Goal: Task Accomplishment & Management: Use online tool/utility

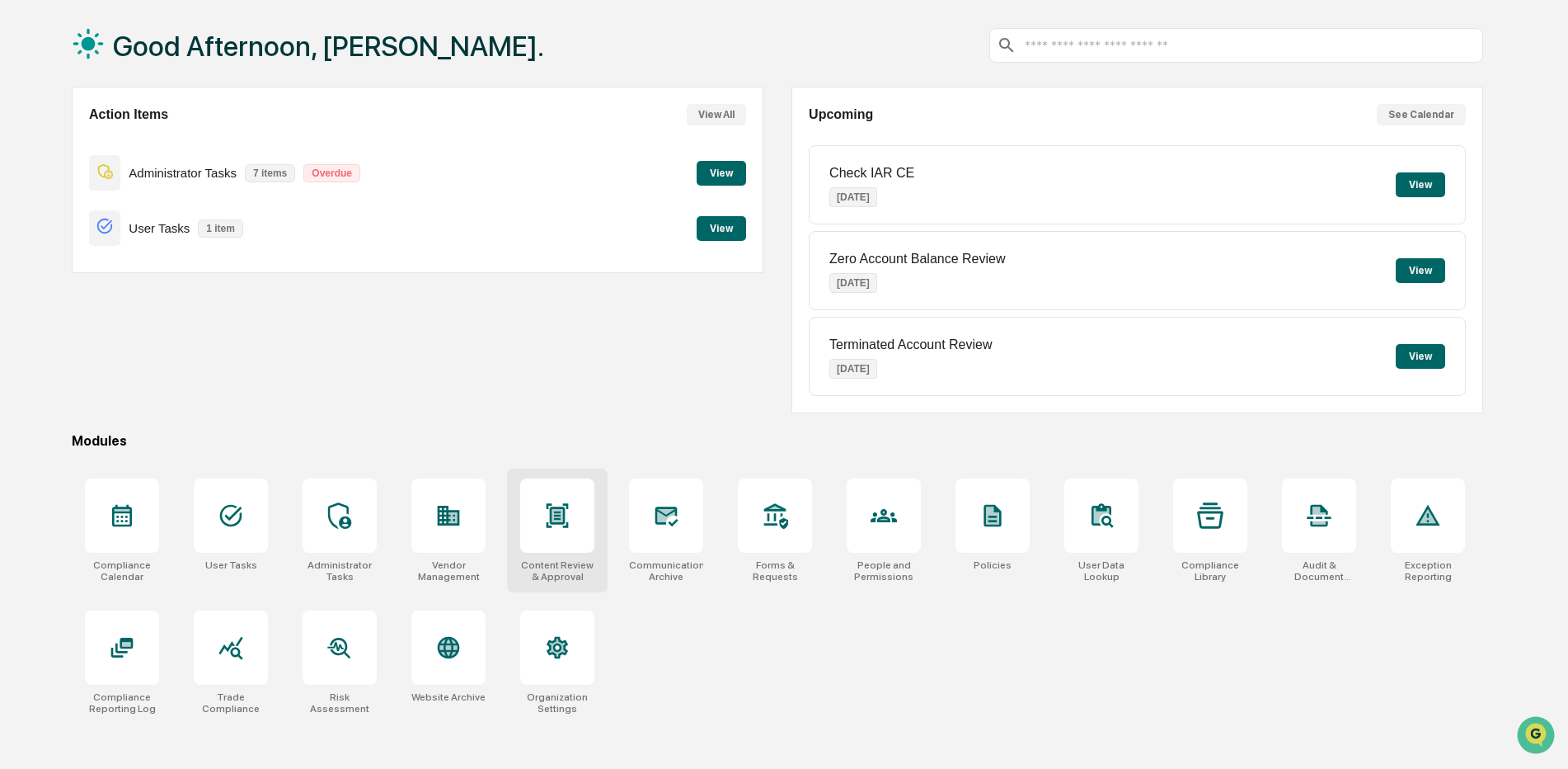
scroll to position [79, 0]
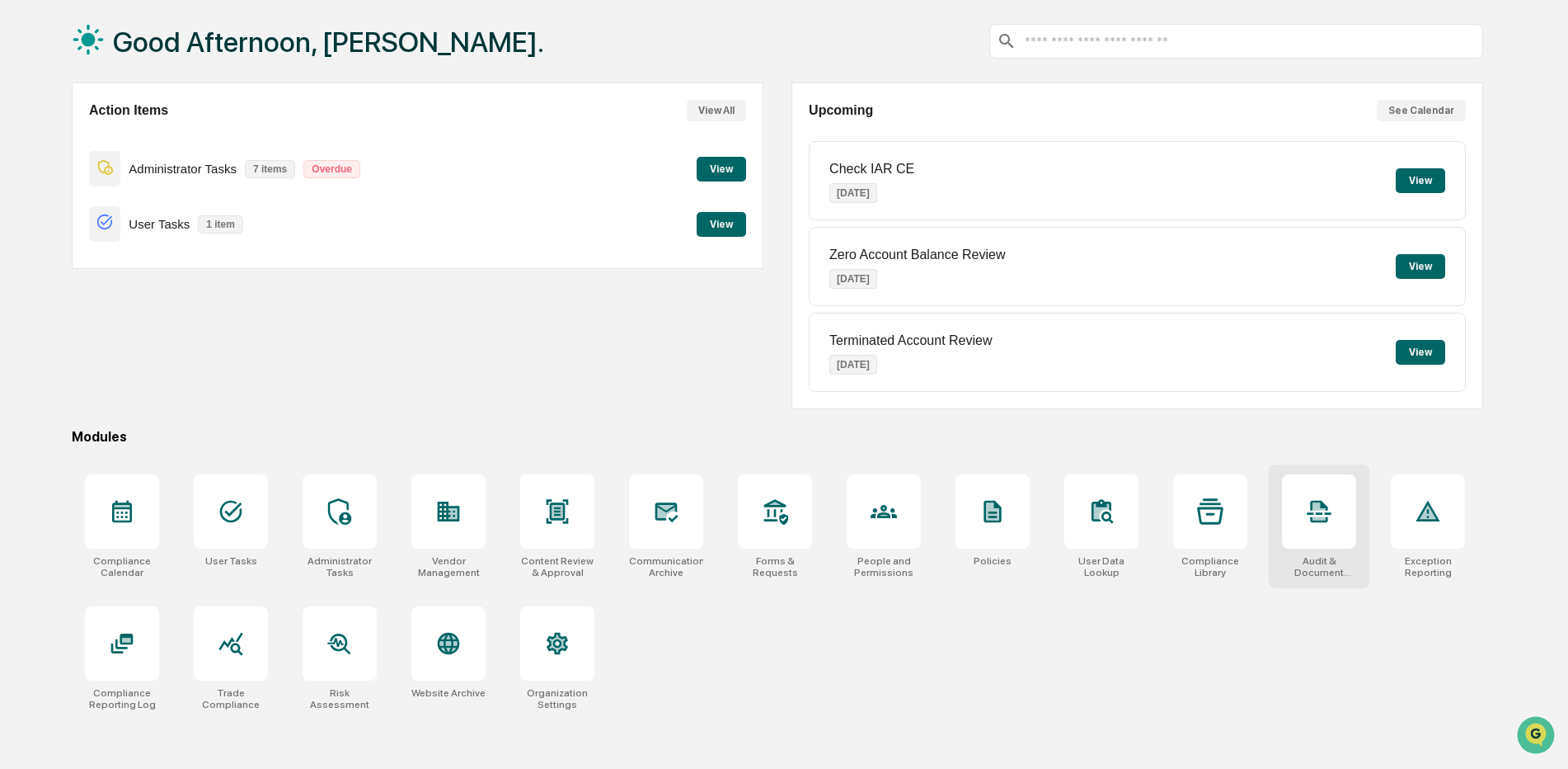
click at [1330, 529] on div at bounding box center [1318, 510] width 74 height 74
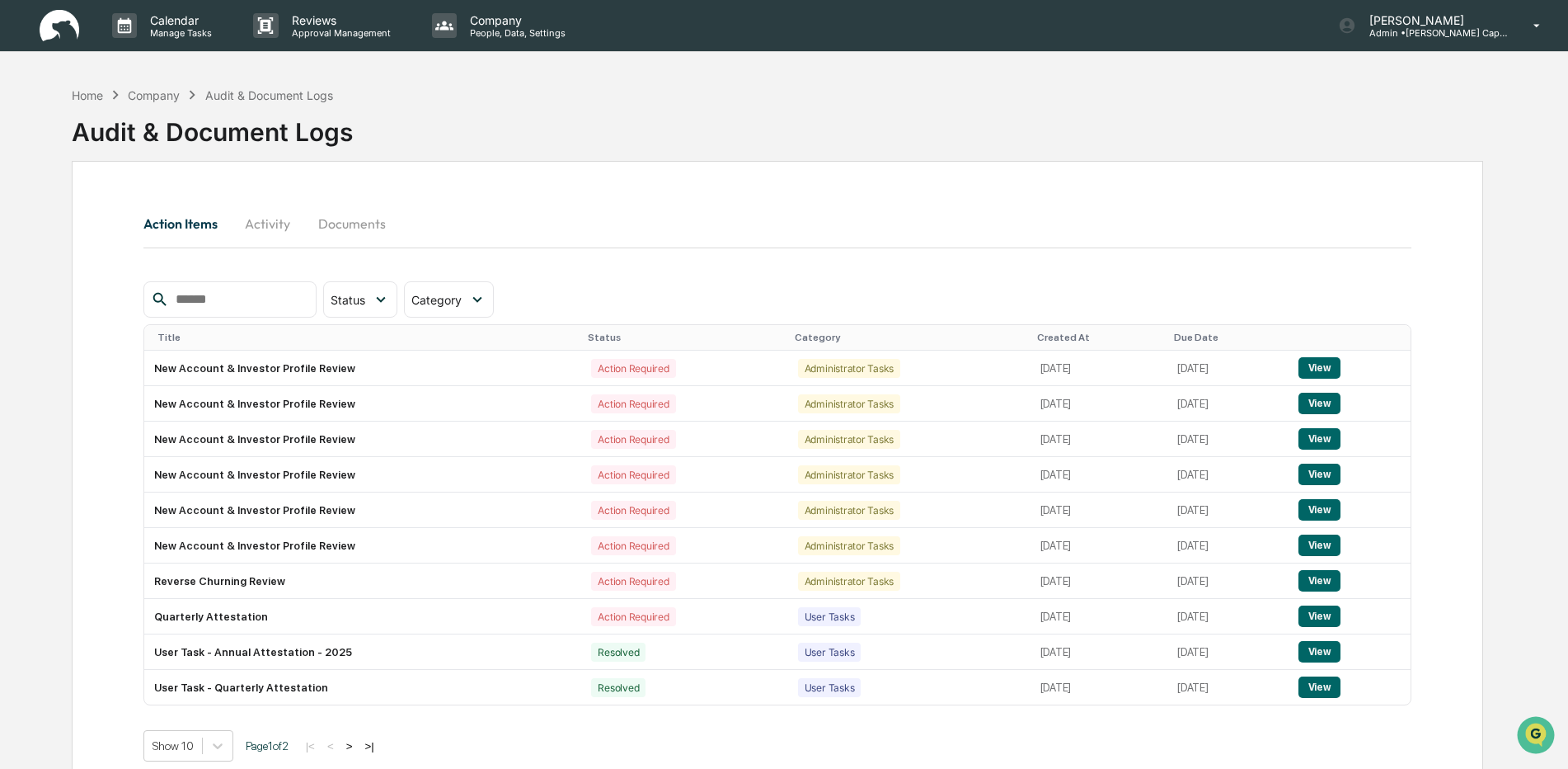
click at [57, 25] on img at bounding box center [59, 26] width 39 height 32
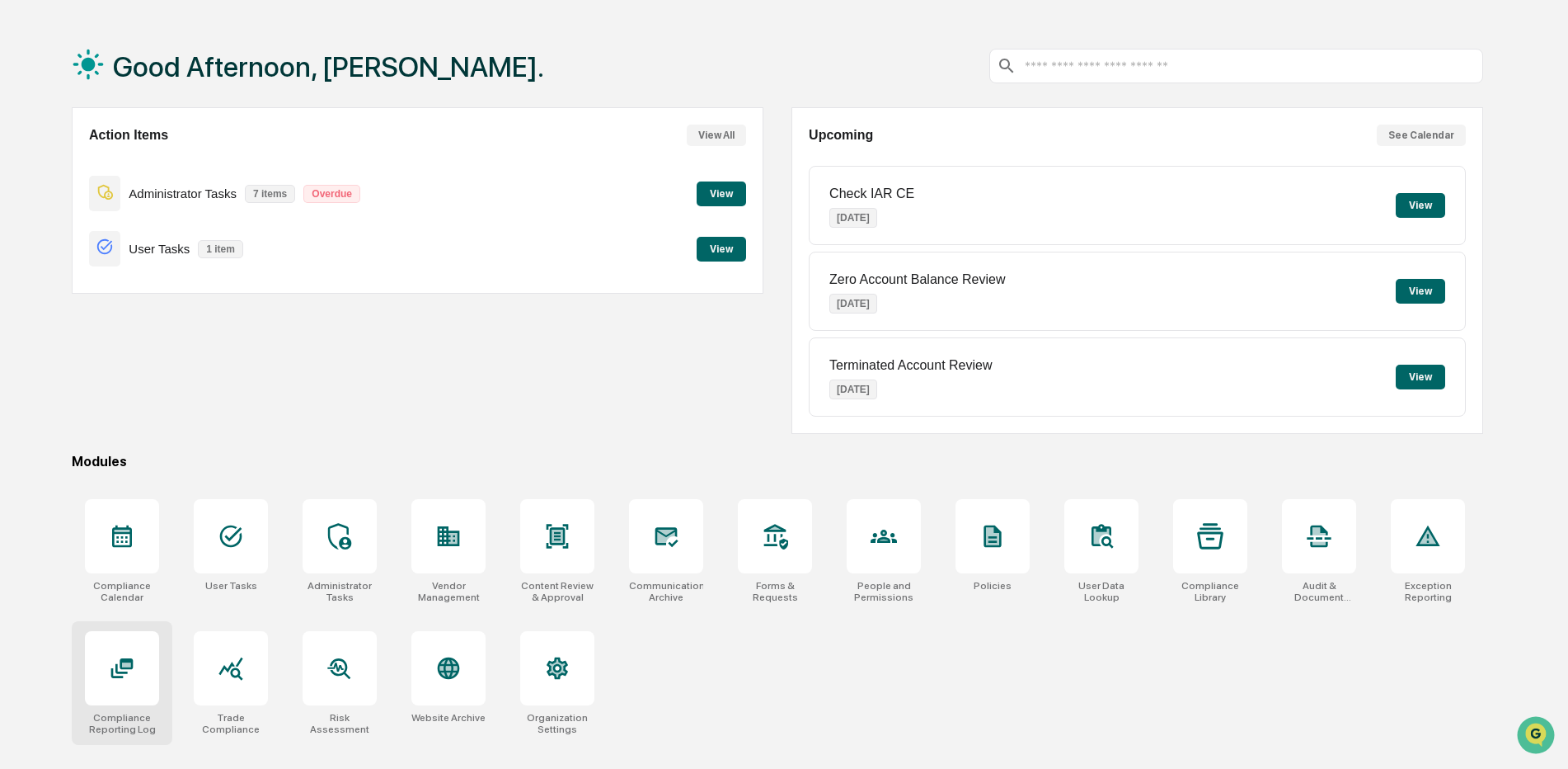
scroll to position [79, 0]
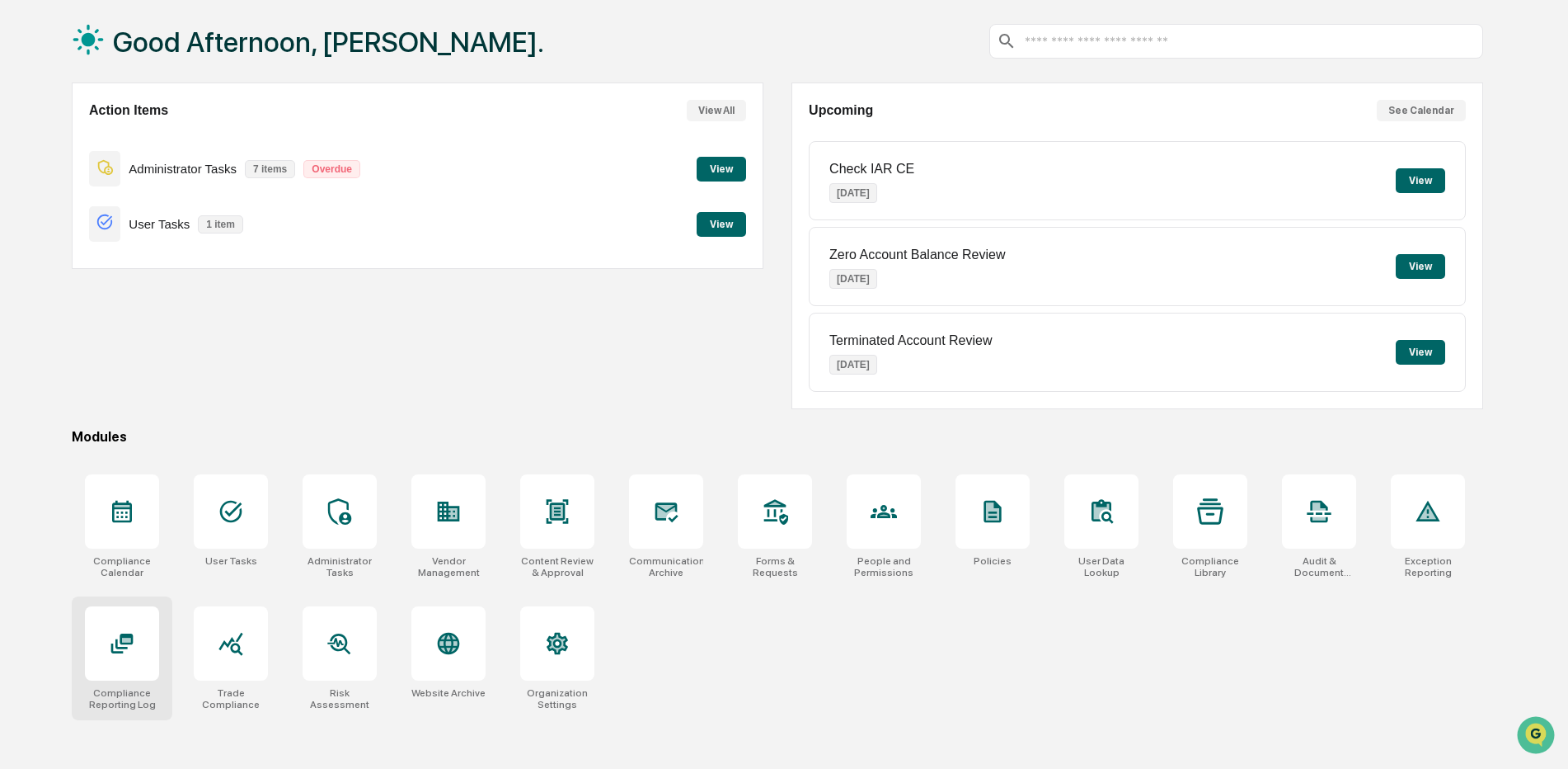
click at [128, 630] on icon at bounding box center [122, 643] width 26 height 26
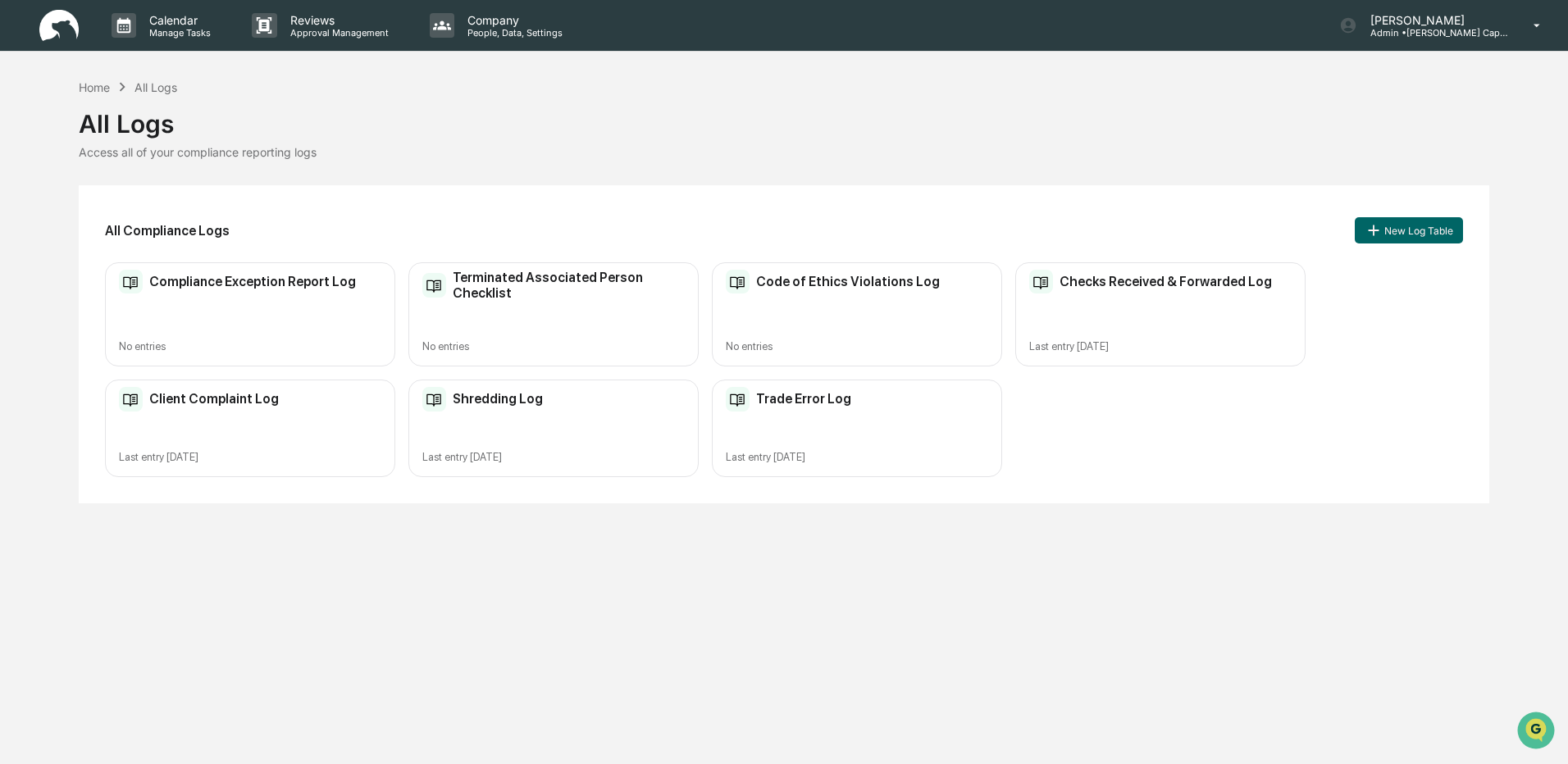
click at [478, 400] on h2 "Shredding Log" at bounding box center [497, 398] width 90 height 16
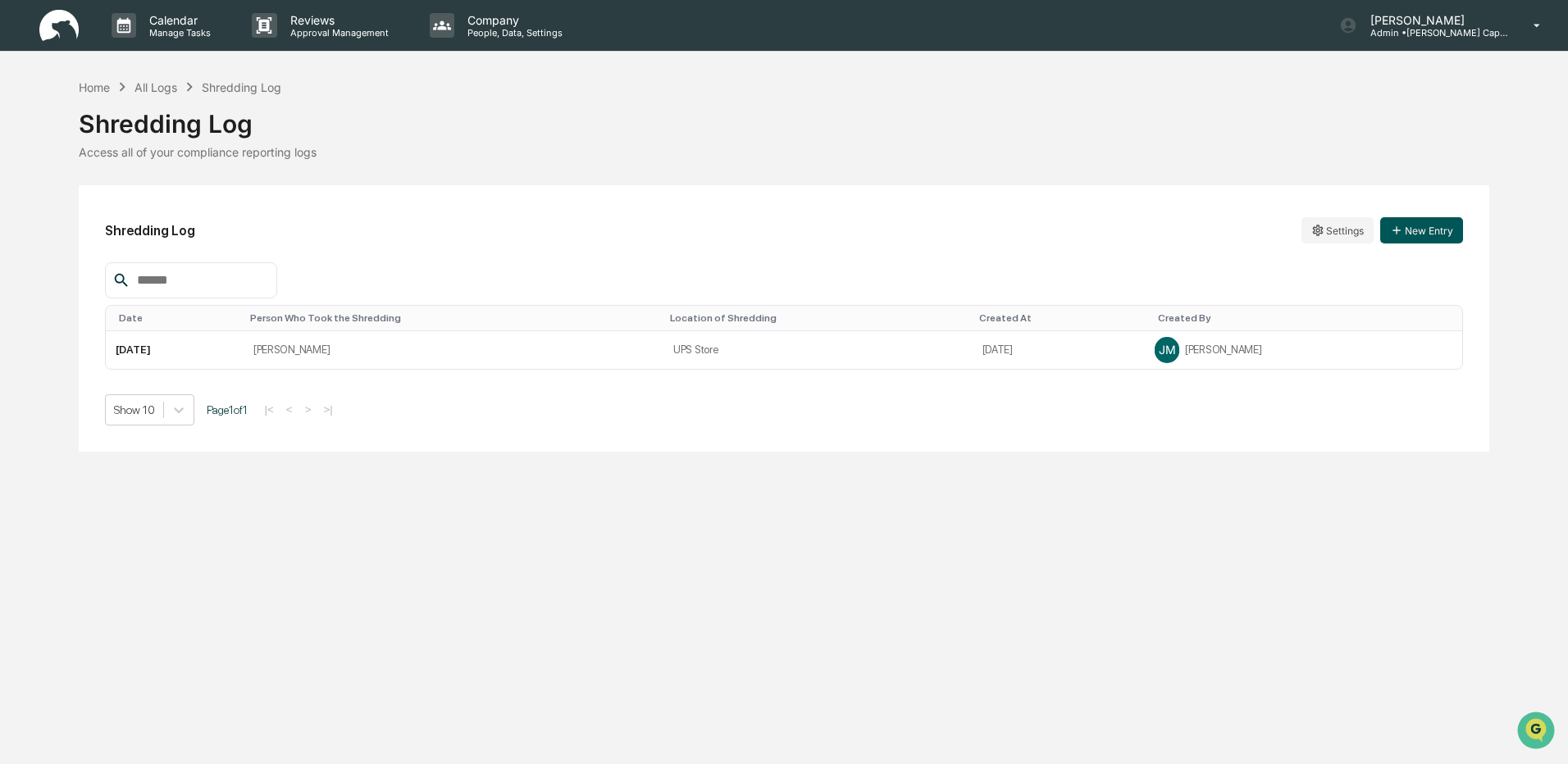
click at [1402, 230] on icon "button" at bounding box center [1397, 230] width 13 height 13
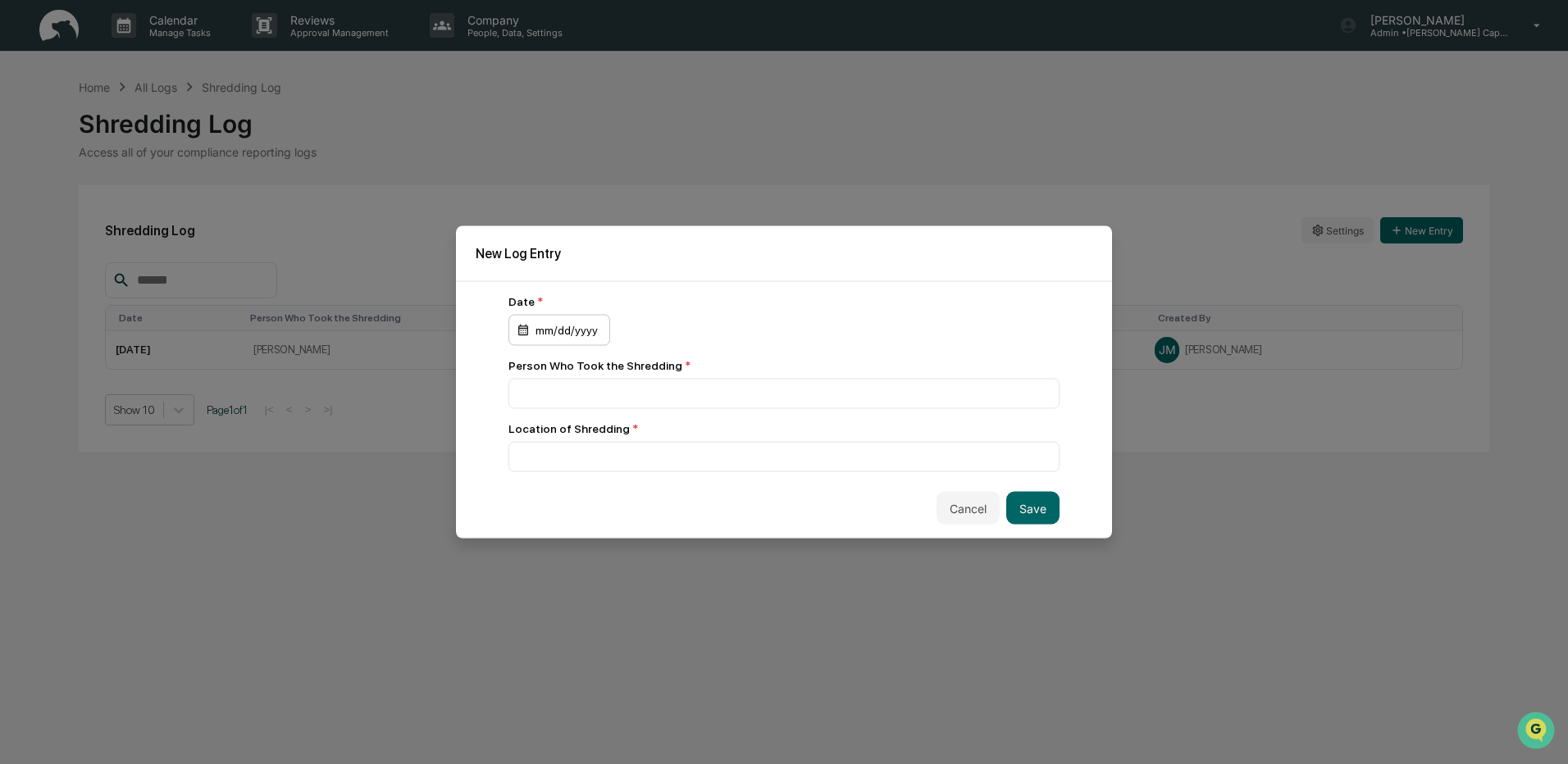
click at [530, 339] on div "mm/dd/yyyy" at bounding box center [559, 329] width 101 height 31
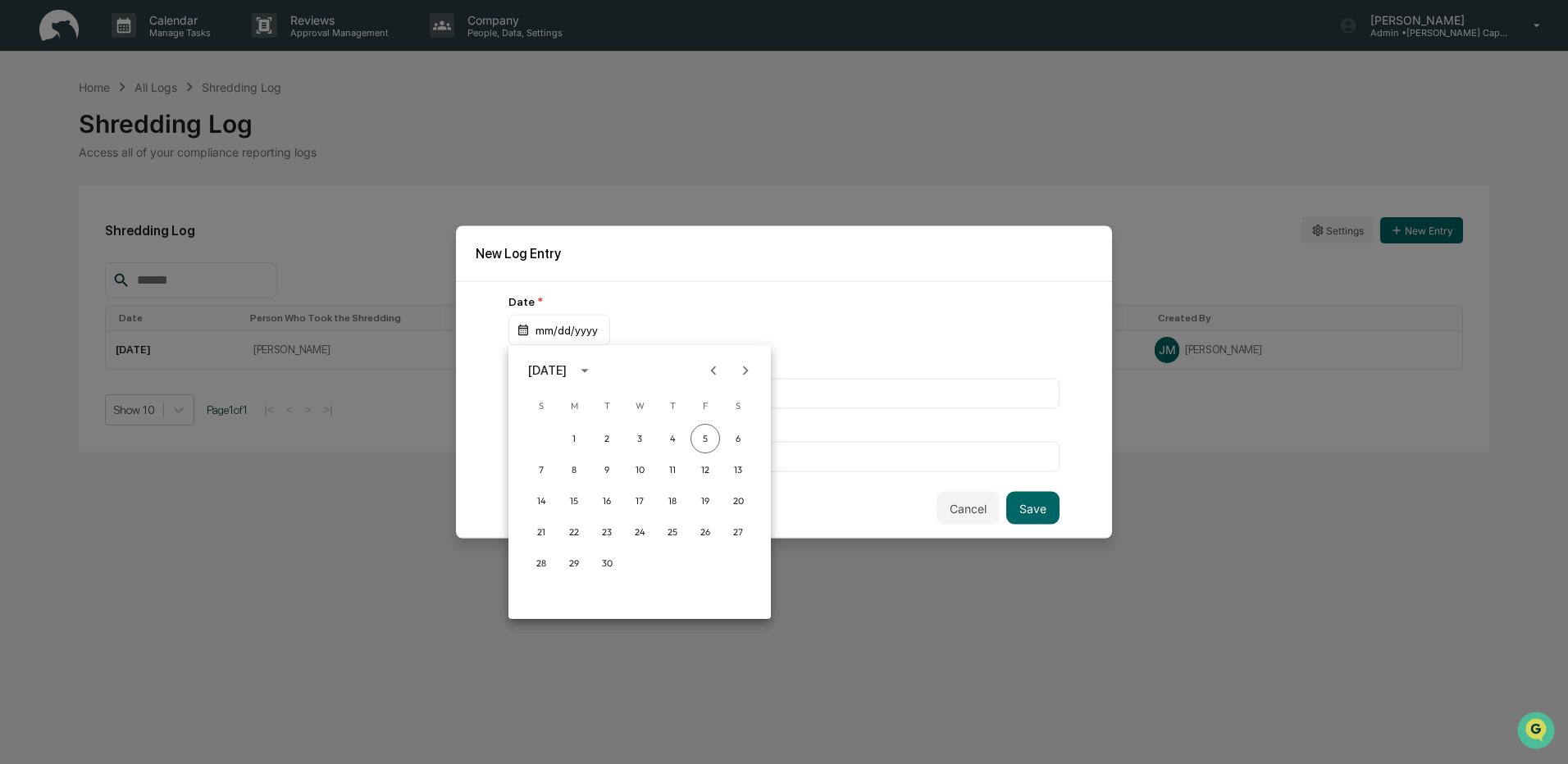
click at [561, 328] on div at bounding box center [784, 382] width 1568 height 764
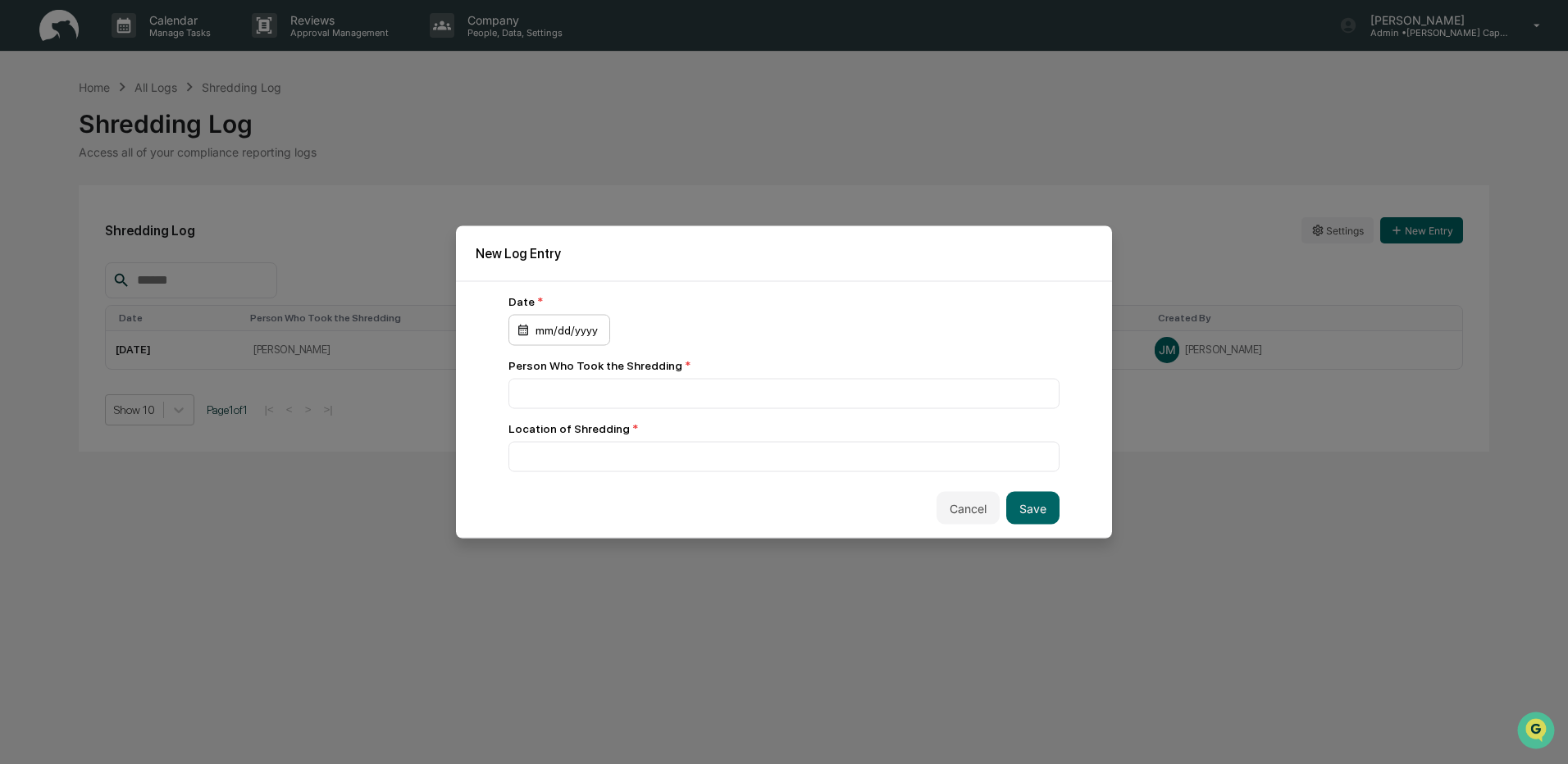
click at [569, 323] on div "mm/dd/yyyy" at bounding box center [559, 329] width 101 height 31
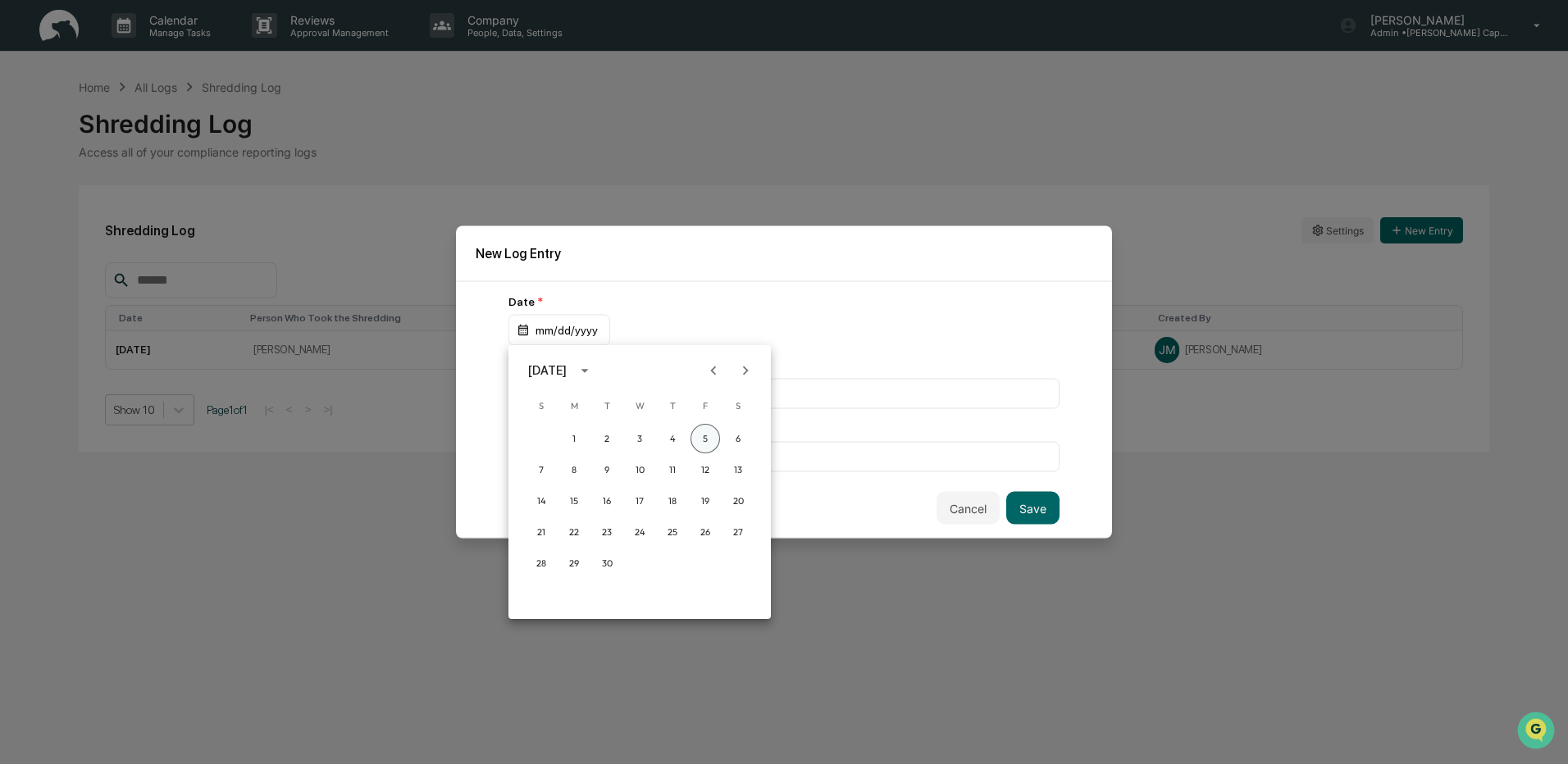
click at [705, 440] on button "5" at bounding box center [706, 438] width 30 height 30
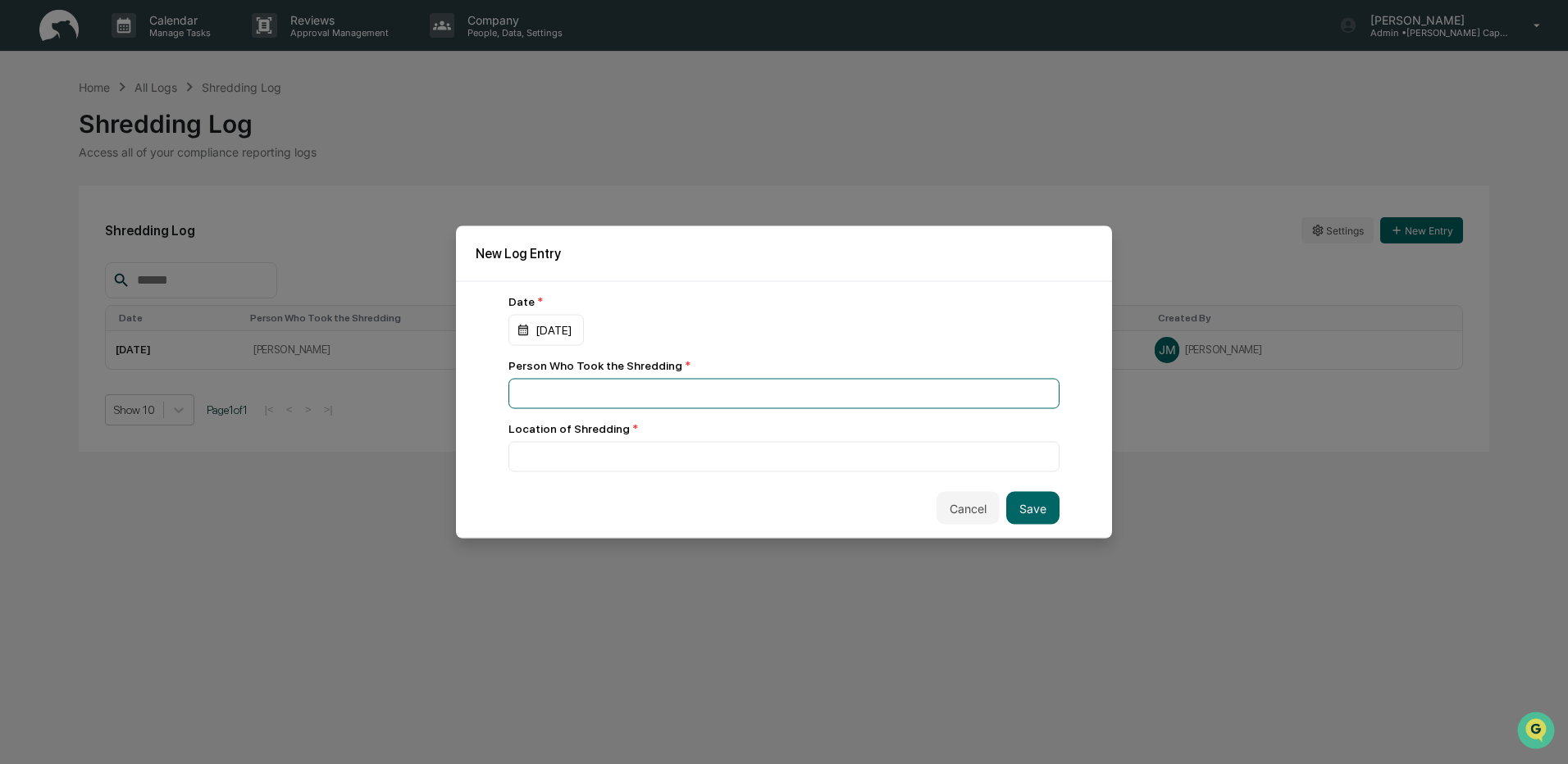
click at [604, 404] on input at bounding box center [784, 394] width 551 height 31
type input "**********"
type input "*********"
click at [1014, 512] on button "Save" at bounding box center [1033, 507] width 53 height 33
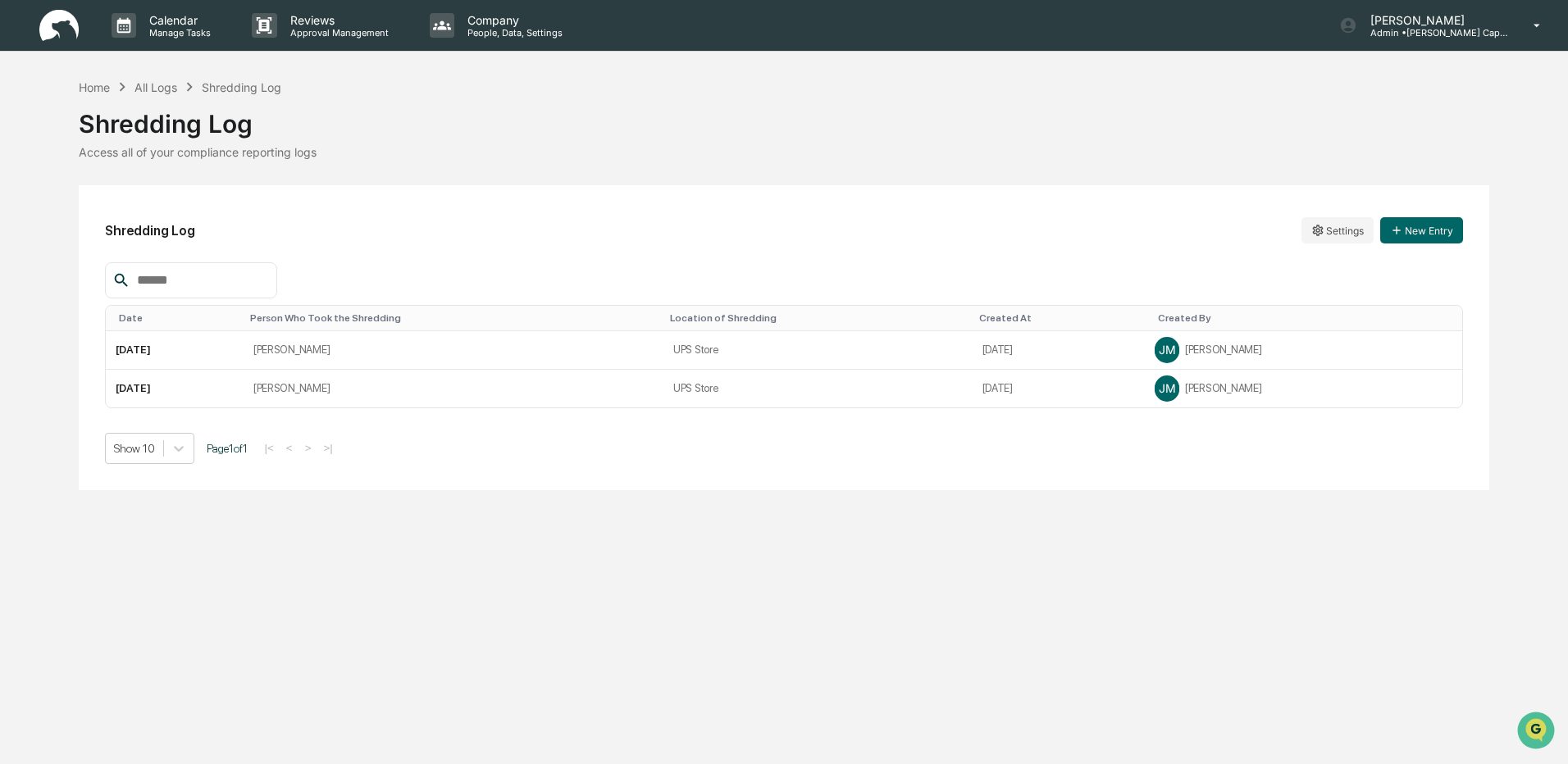
click at [50, 21] on img at bounding box center [59, 26] width 39 height 32
